Goal: Information Seeking & Learning: Learn about a topic

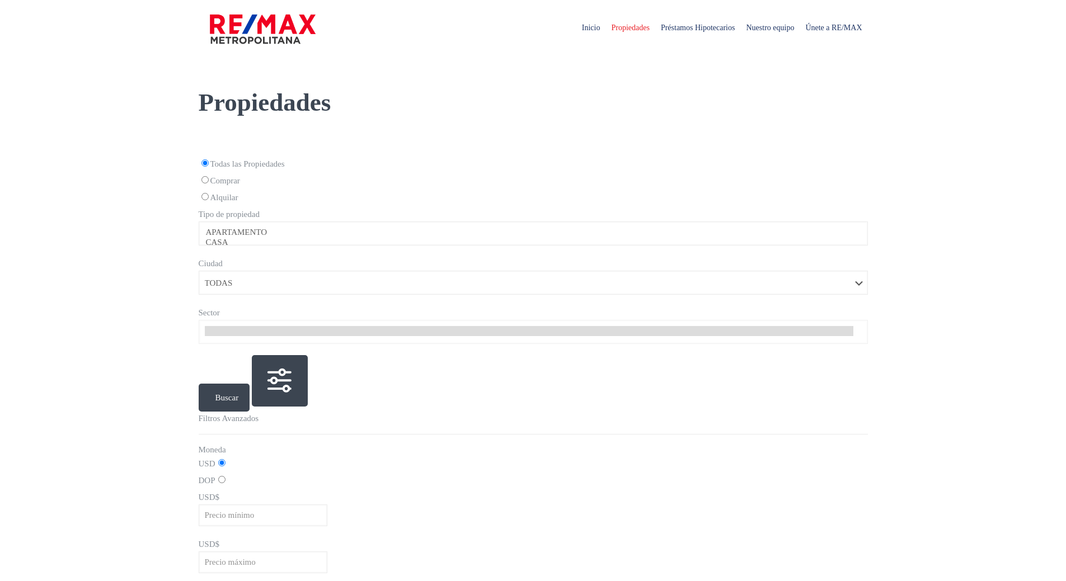
select select
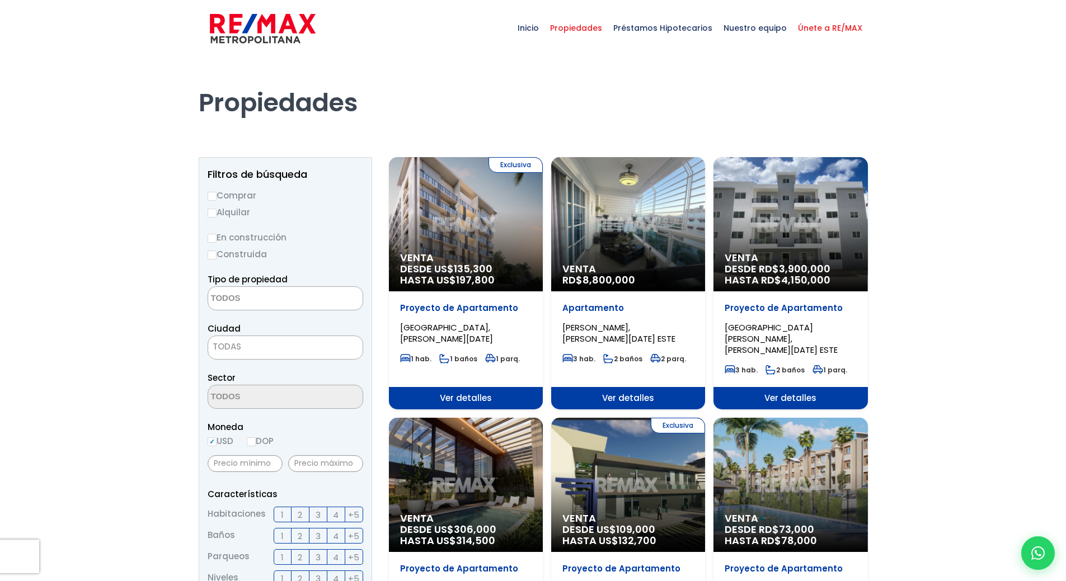
click at [822, 29] on span "Únete a RE/MAX" at bounding box center [830, 28] width 76 height 34
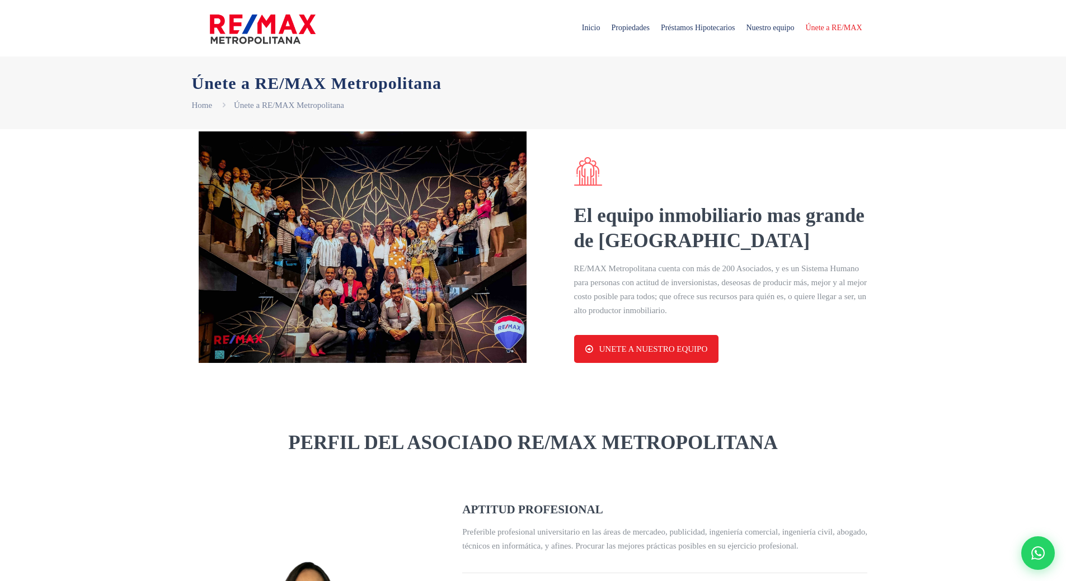
select select "DO"
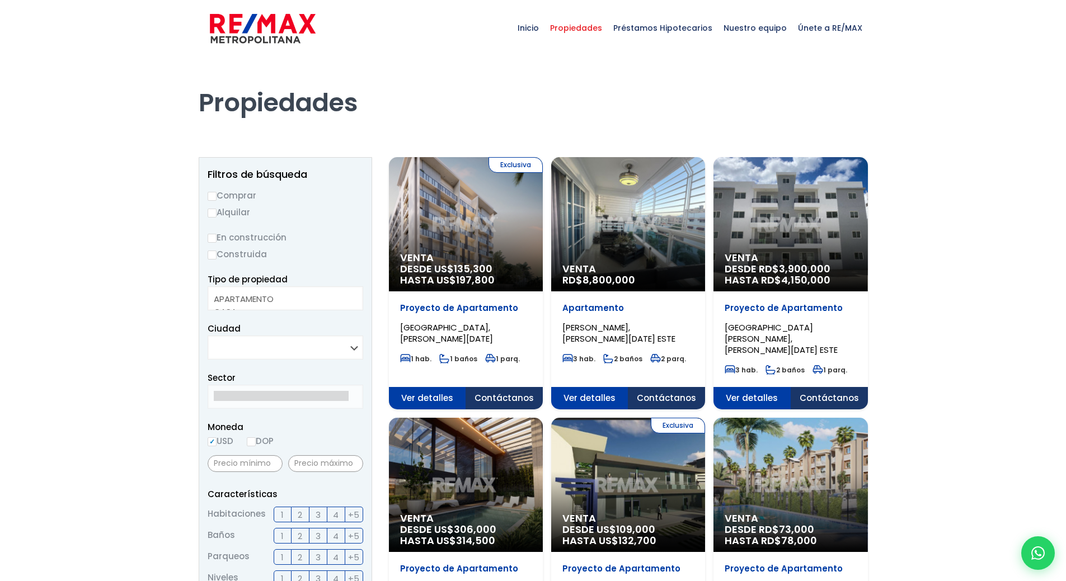
select select
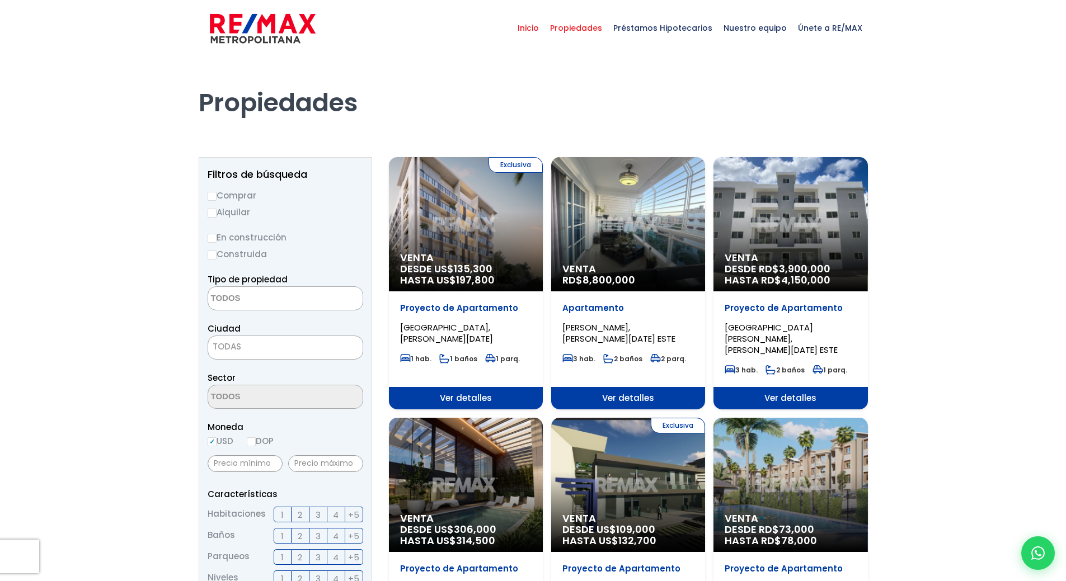
click at [541, 26] on span "Inicio" at bounding box center [528, 28] width 32 height 34
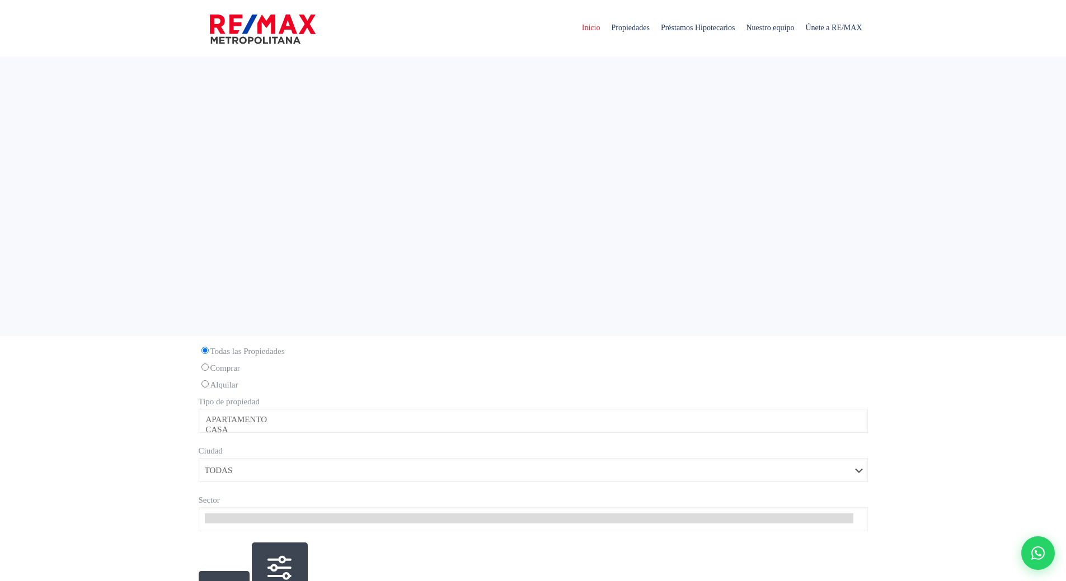
select select
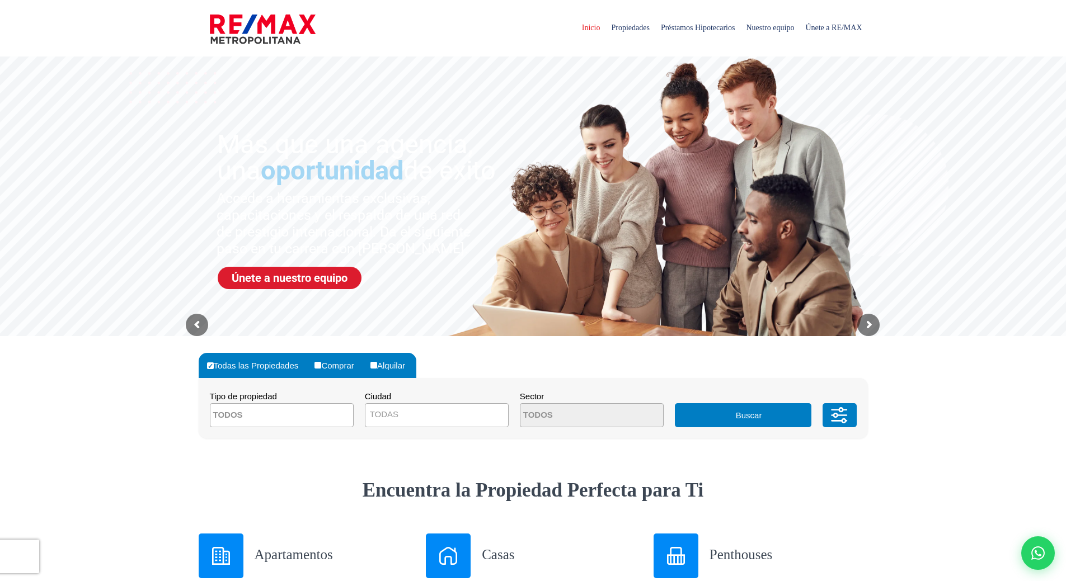
click at [576, 27] on span "Inicio" at bounding box center [591, 28] width 30 height 34
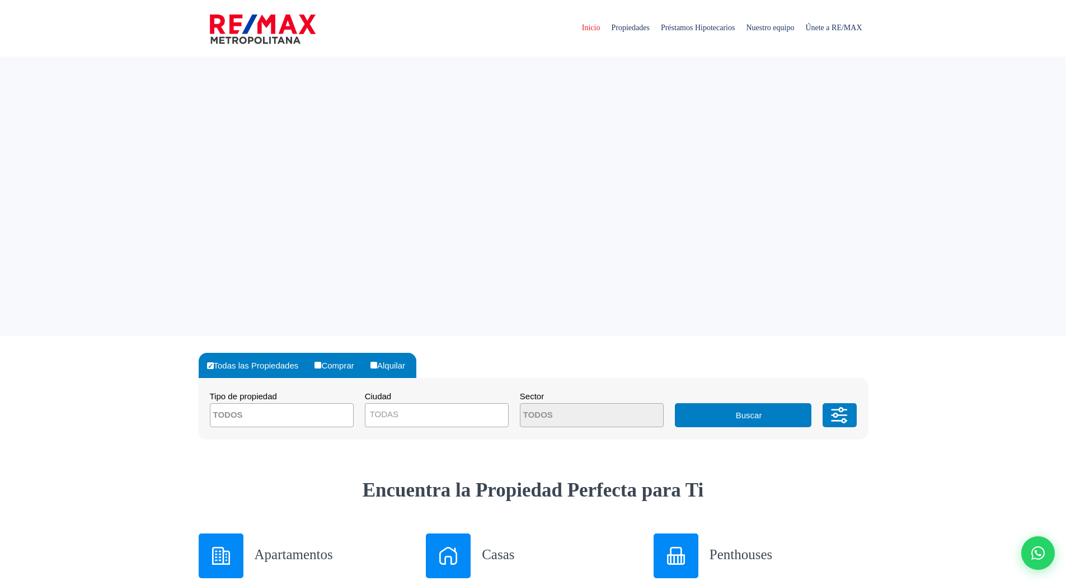
select select
